Goal: Transaction & Acquisition: Download file/media

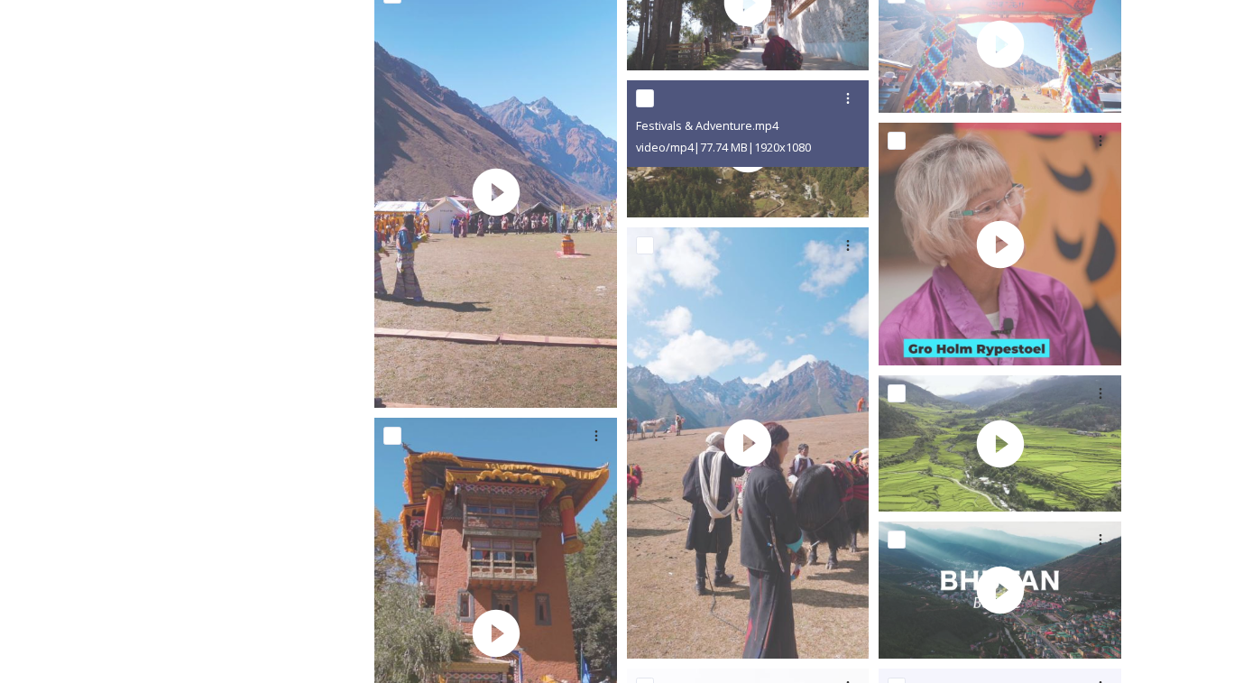
scroll to position [4399, 0]
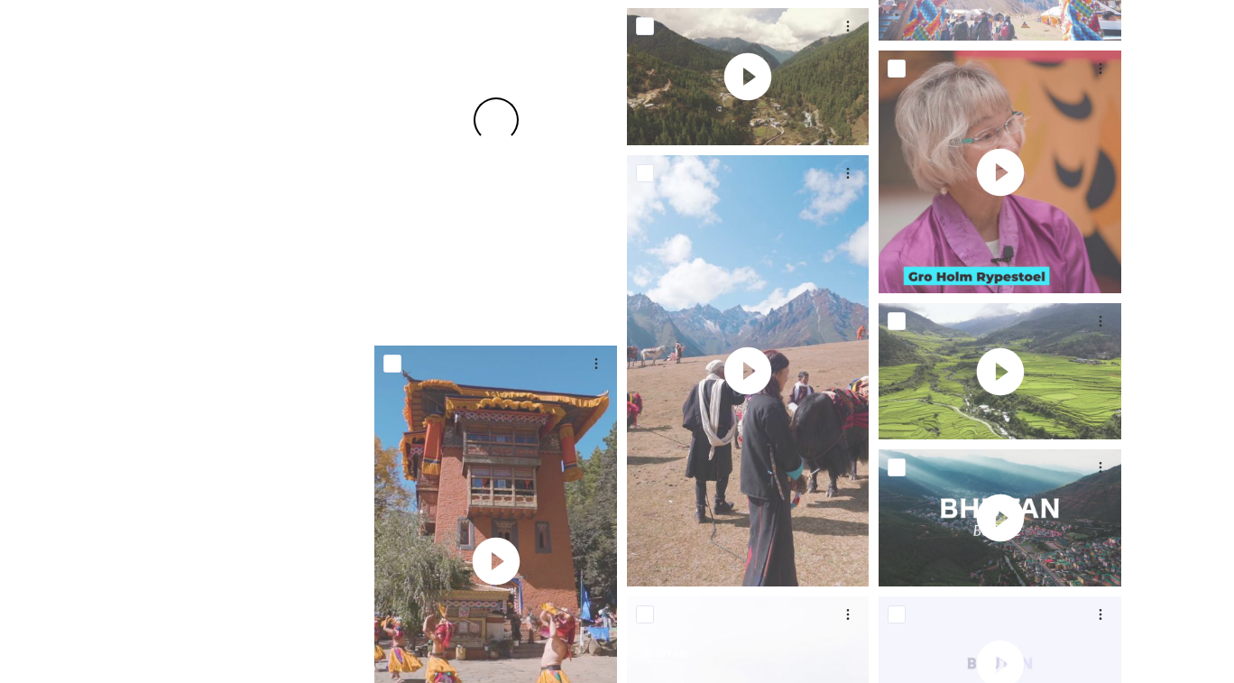
click at [477, 124] on span at bounding box center [495, 120] width 58 height 58
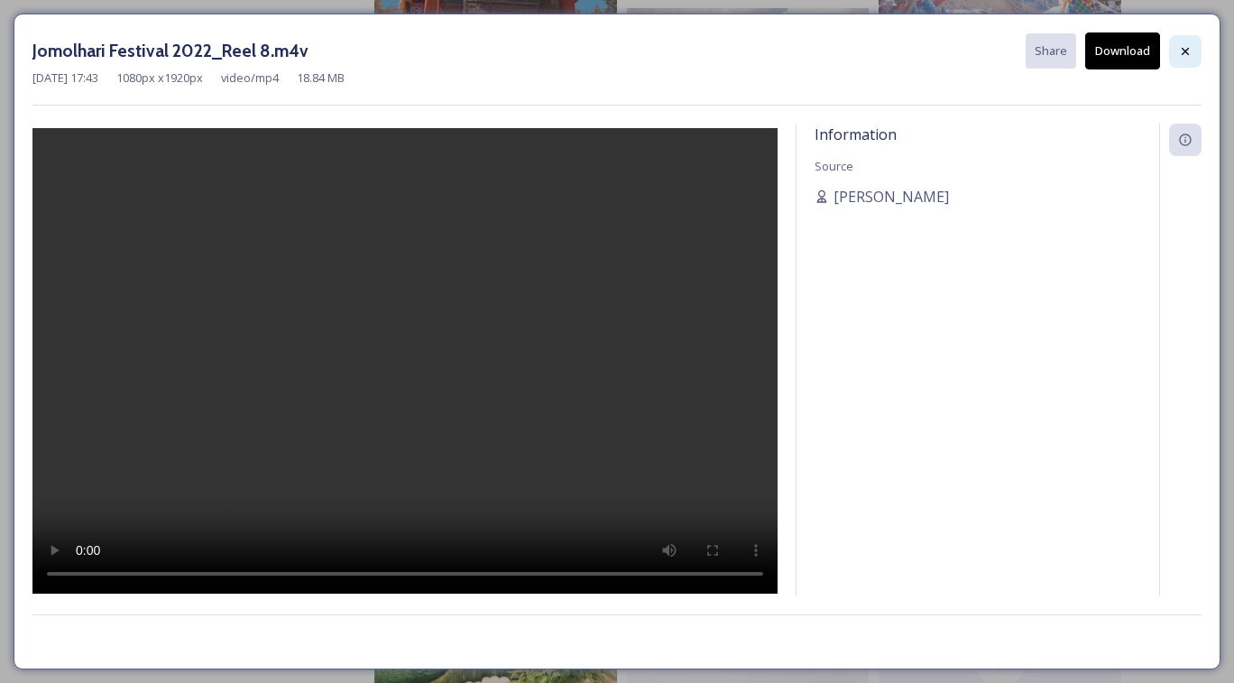
click at [1185, 55] on icon at bounding box center [1185, 51] width 14 height 14
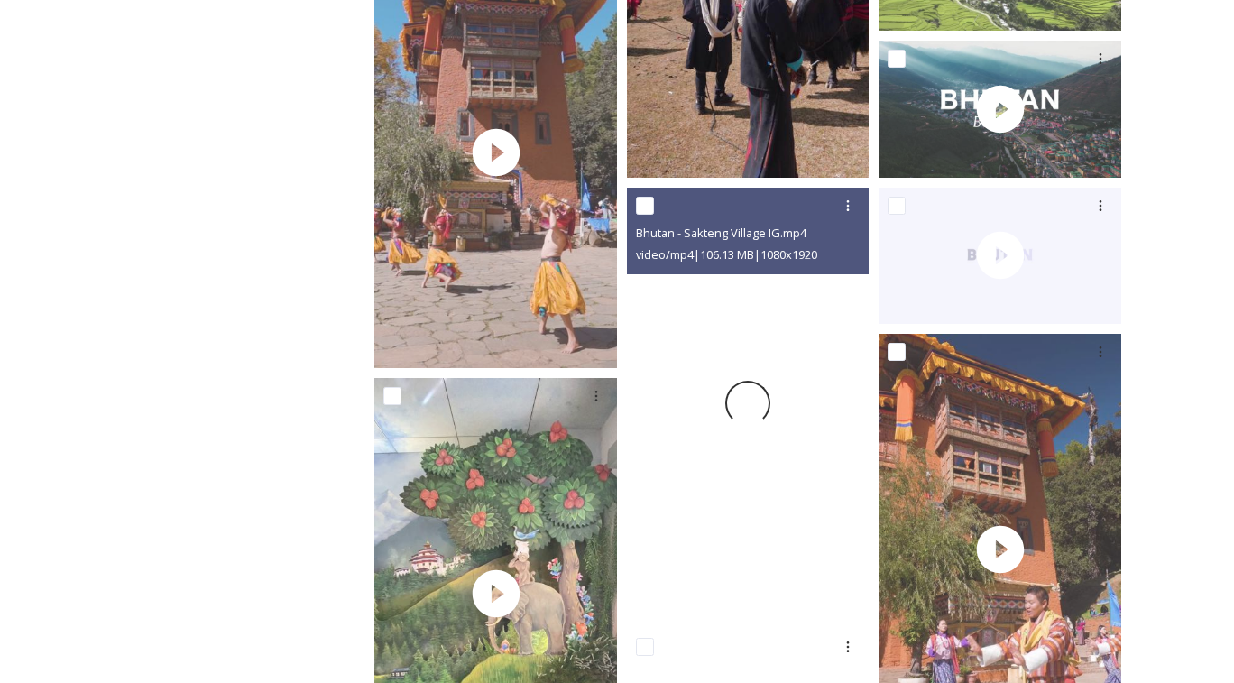
scroll to position [4809, 0]
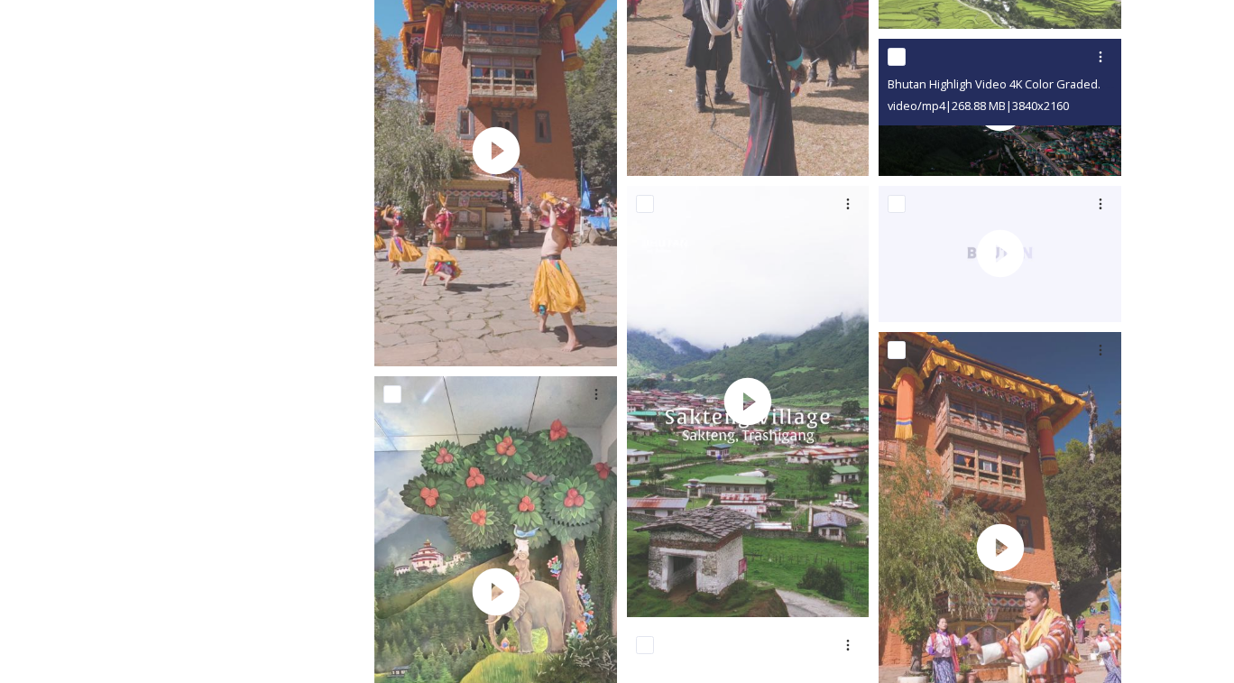
click at [992, 92] on span "Bhutan Highligh Video 4K Color Graded.mp4" at bounding box center [1006, 83] width 236 height 17
click at [933, 92] on span "Bhutan Highligh Video 4K Color Graded.mp4" at bounding box center [1006, 83] width 236 height 17
click at [1099, 64] on icon at bounding box center [1100, 57] width 14 height 14
click at [1069, 141] on span "Download" at bounding box center [1079, 132] width 55 height 17
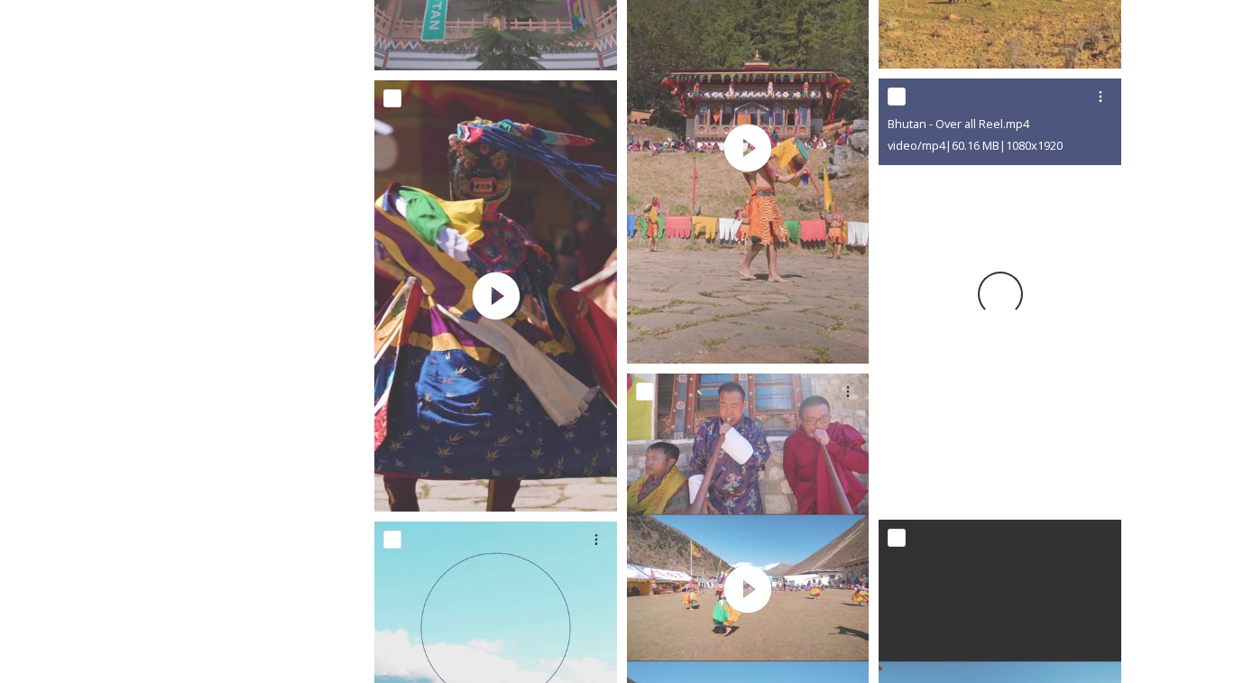
scroll to position [6037, 0]
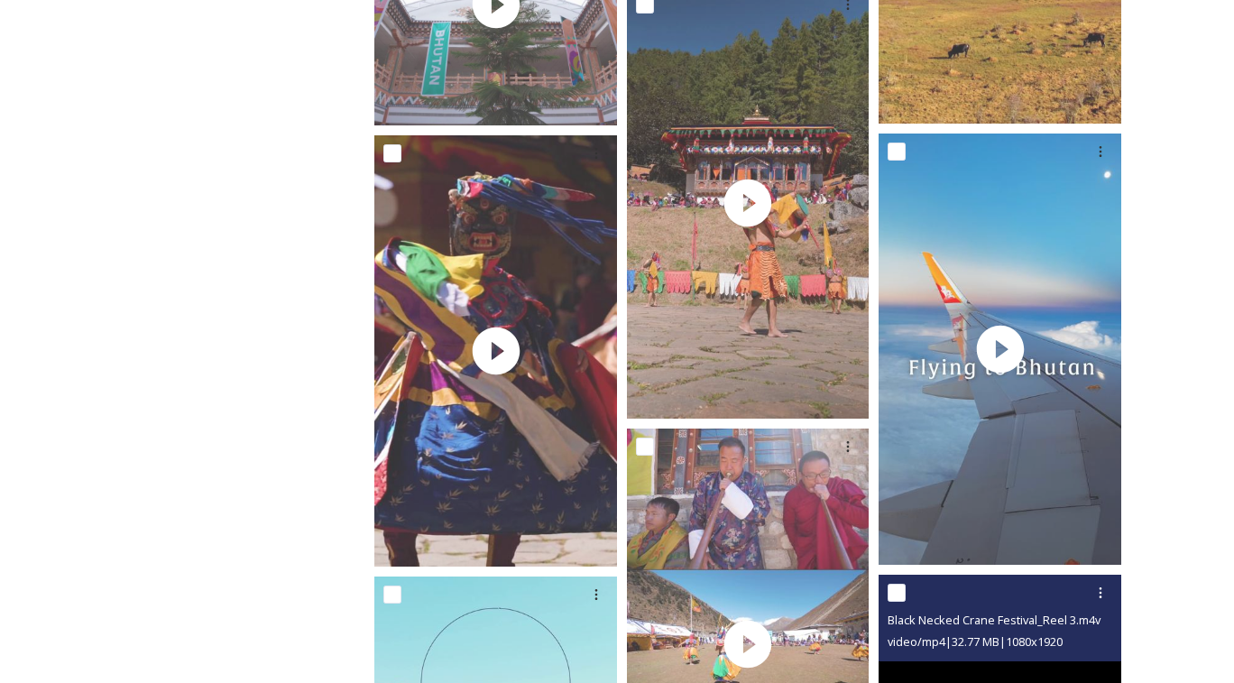
click at [1088, 652] on div "video/mp4 | 32.77 MB | 1080 x 1920" at bounding box center [1002, 642] width 229 height 22
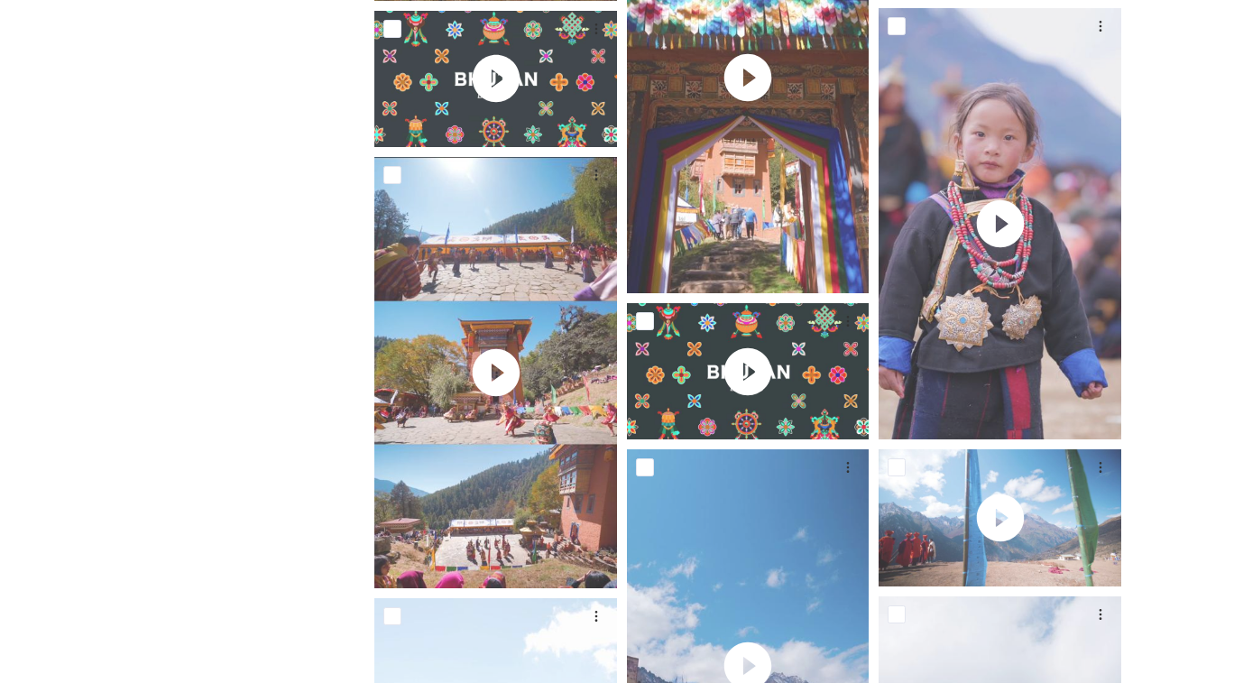
scroll to position [7047, 0]
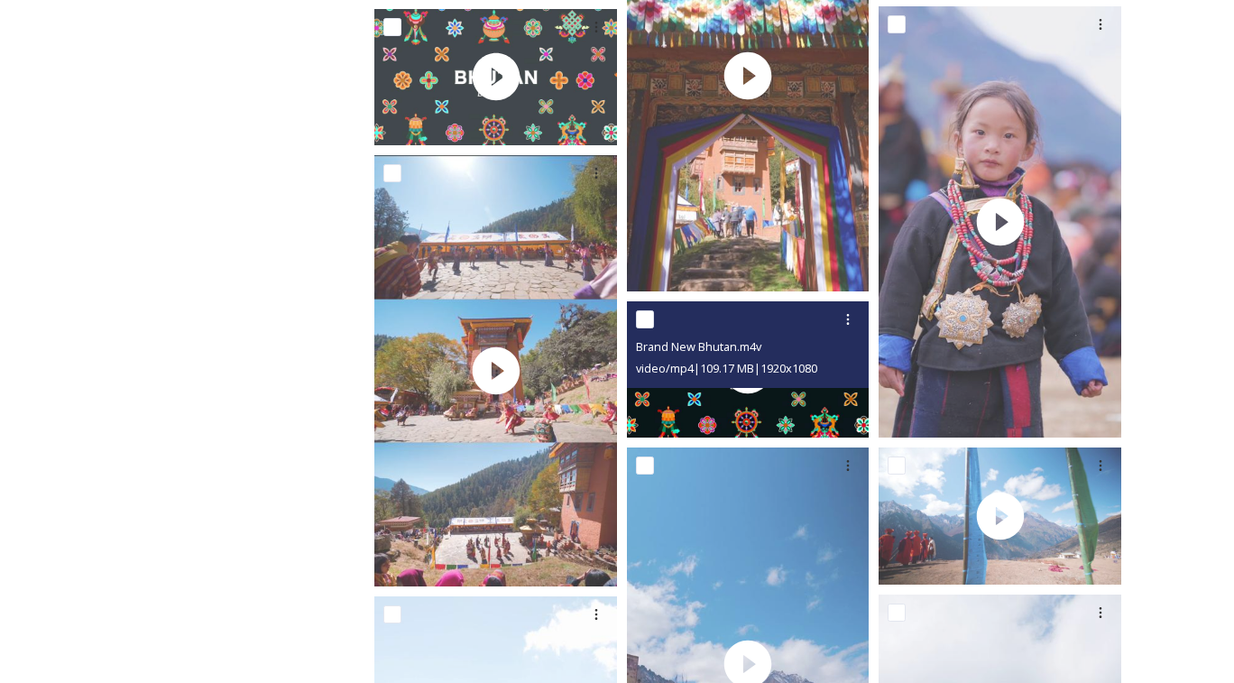
click at [754, 376] on span "video/mp4 | 109.17 MB | 1920 x 1080" at bounding box center [726, 368] width 181 height 16
click at [740, 336] on div at bounding box center [750, 319] width 229 height 32
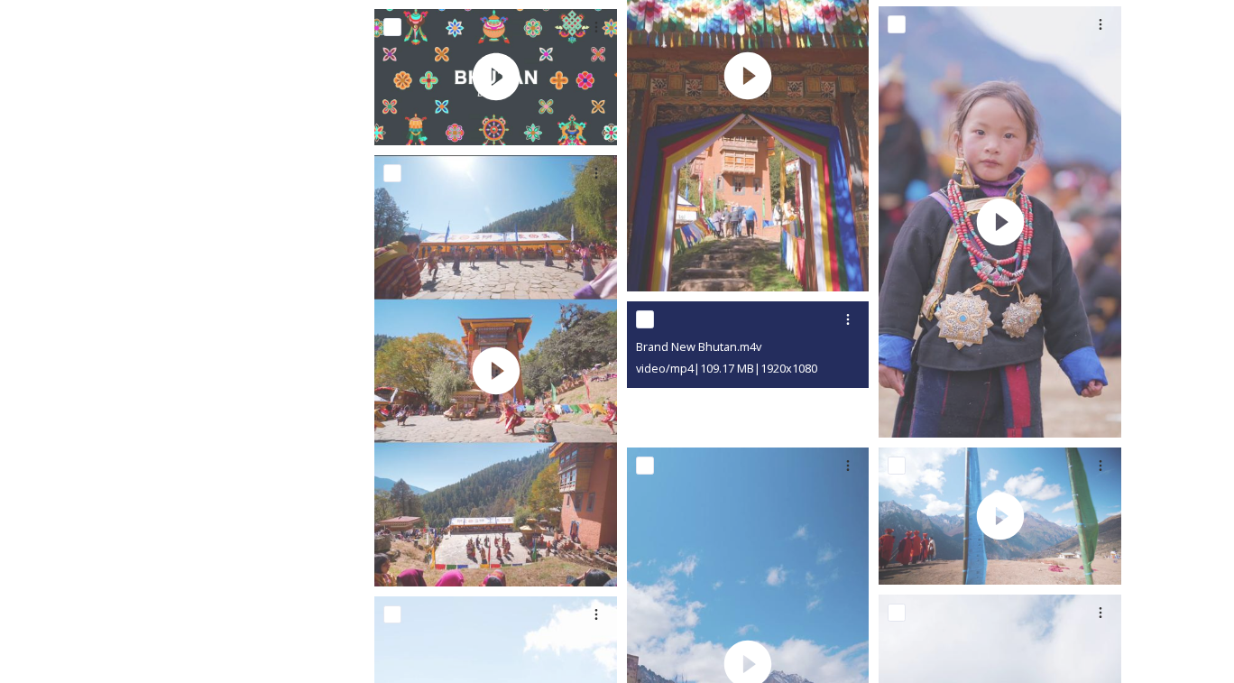
click at [806, 415] on div at bounding box center [748, 369] width 243 height 136
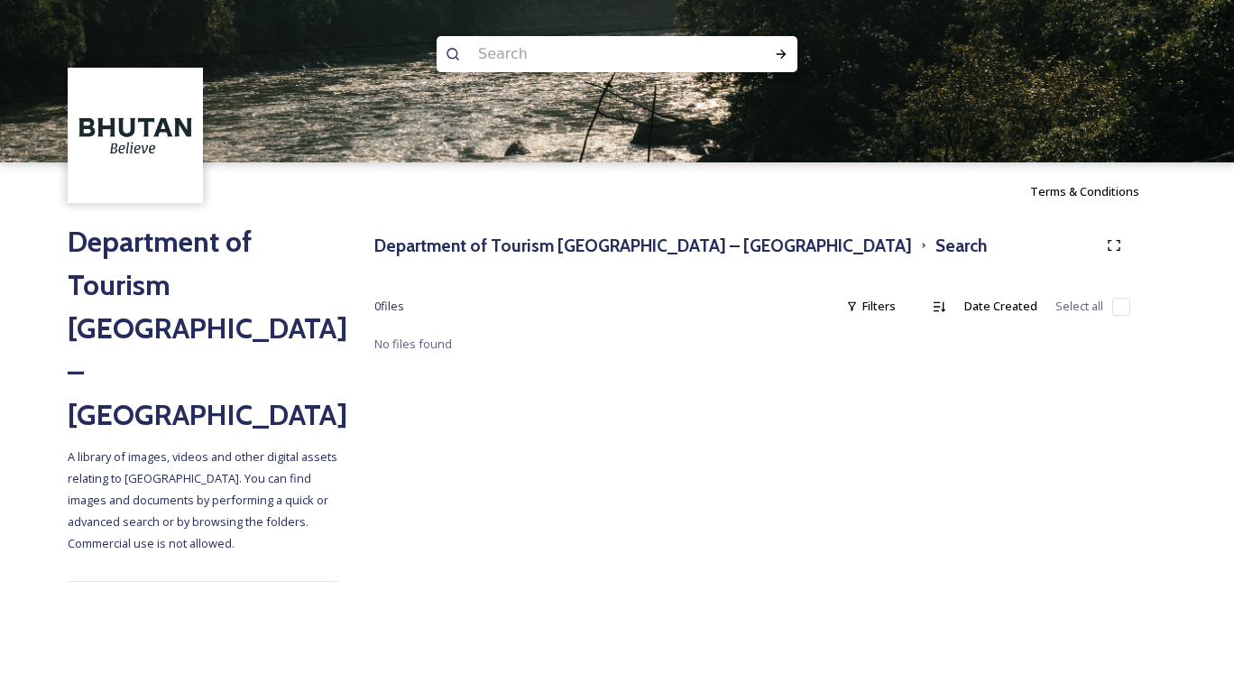
click at [529, 49] on input at bounding box center [592, 54] width 247 height 40
type input "airport"
click at [788, 55] on icon at bounding box center [781, 54] width 14 height 14
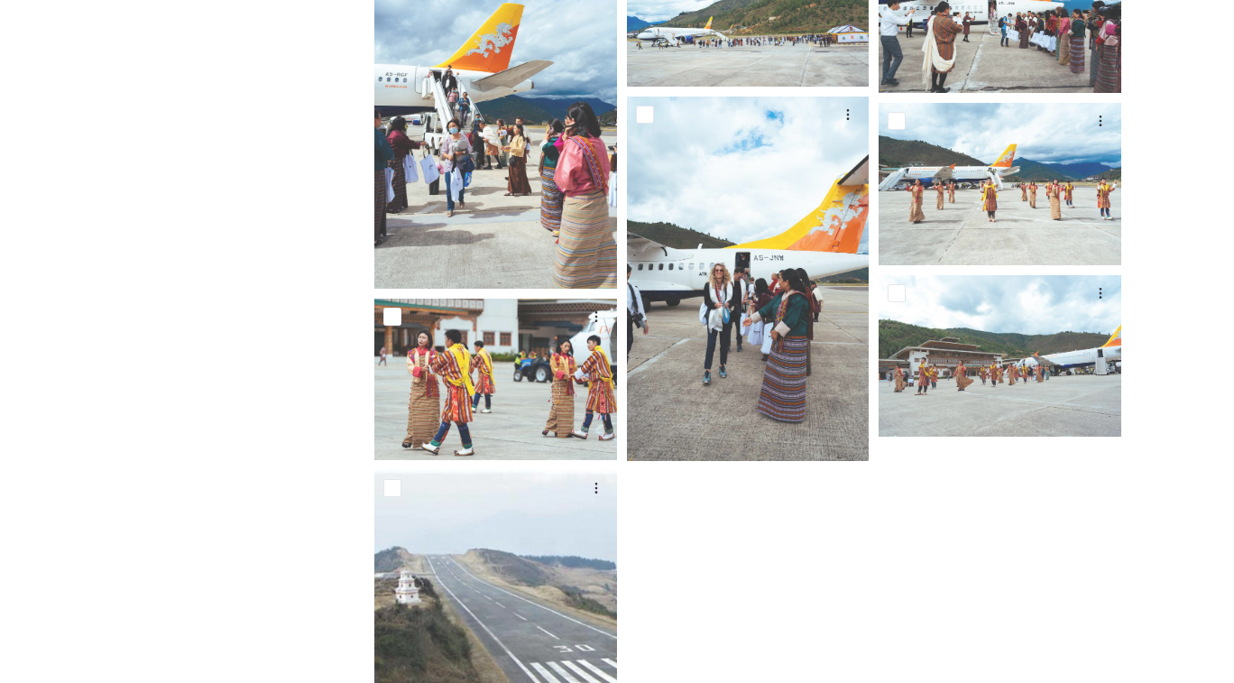
scroll to position [2403, 0]
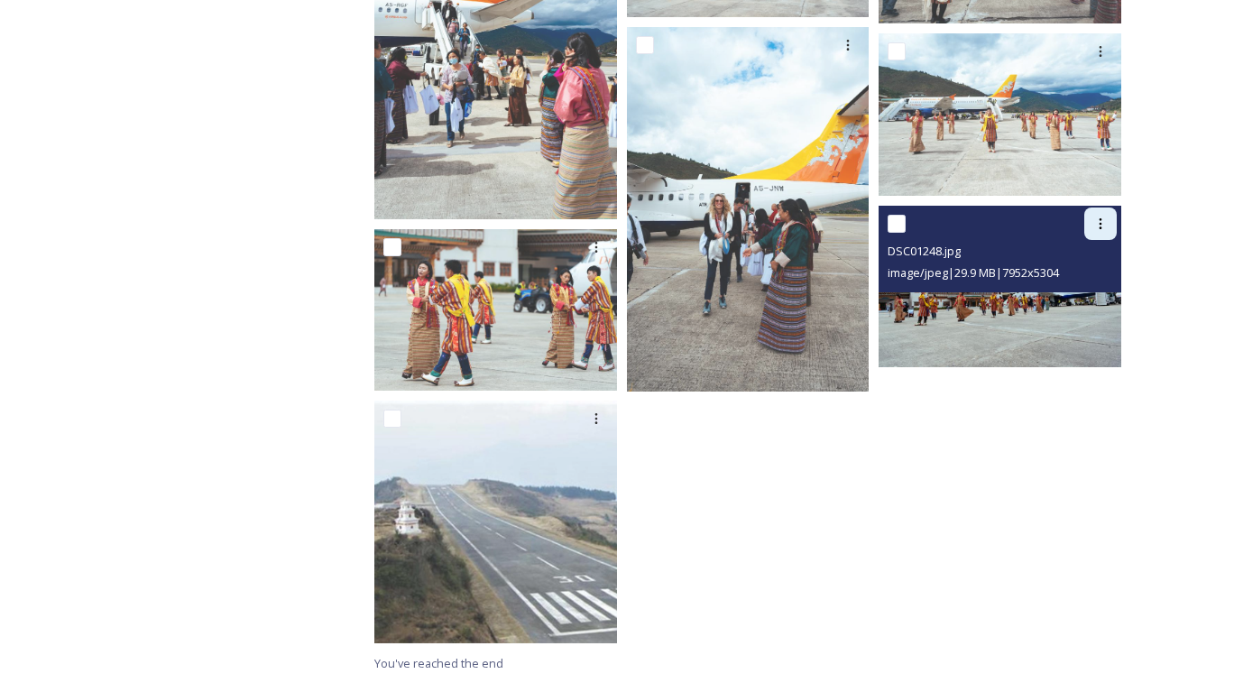
click at [1104, 219] on icon at bounding box center [1100, 224] width 14 height 14
click at [1097, 302] on span "Download" at bounding box center [1079, 298] width 55 height 17
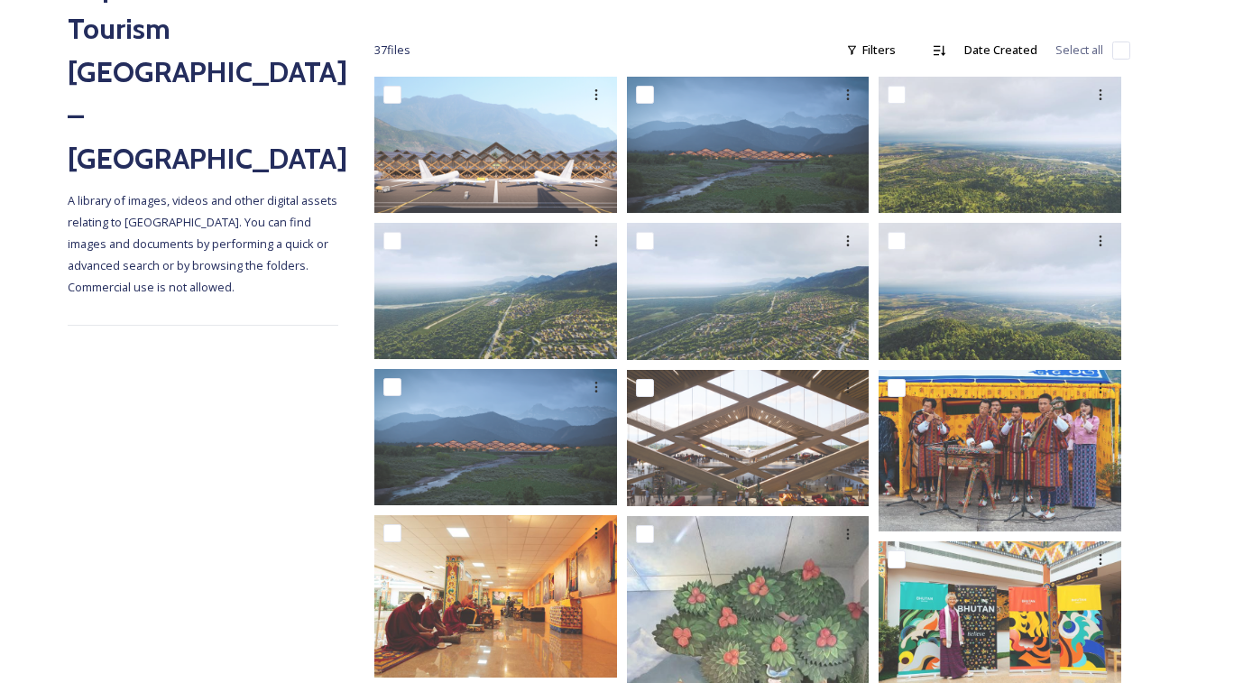
scroll to position [255, 0]
